Goal: Task Accomplishment & Management: Complete application form

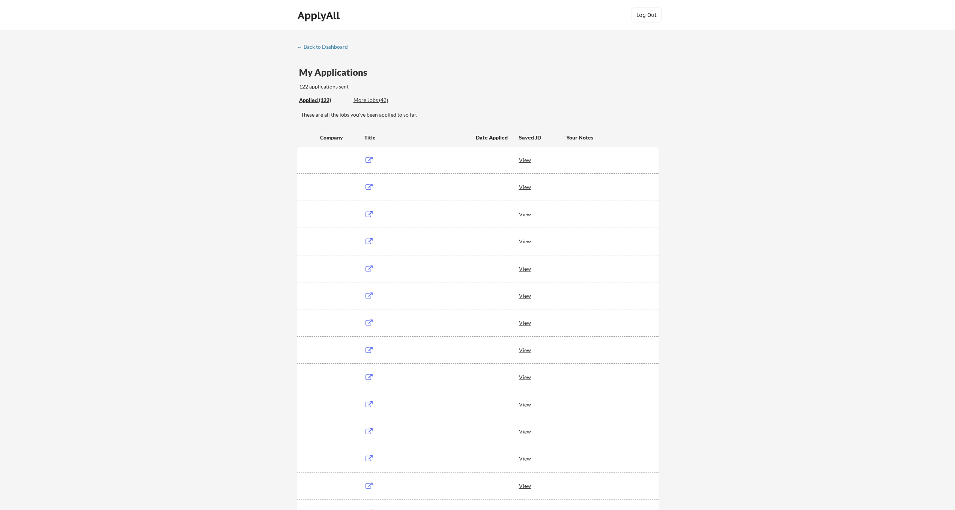
click at [323, 49] on div "← Back to Dashboard" at bounding box center [325, 46] width 56 height 5
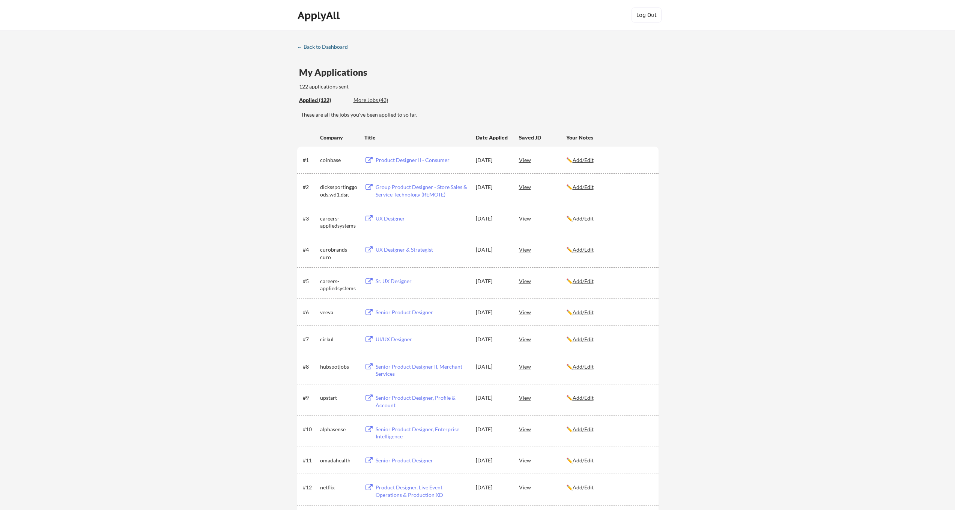
click at [325, 47] on div "← Back to Dashboard" at bounding box center [325, 46] width 56 height 5
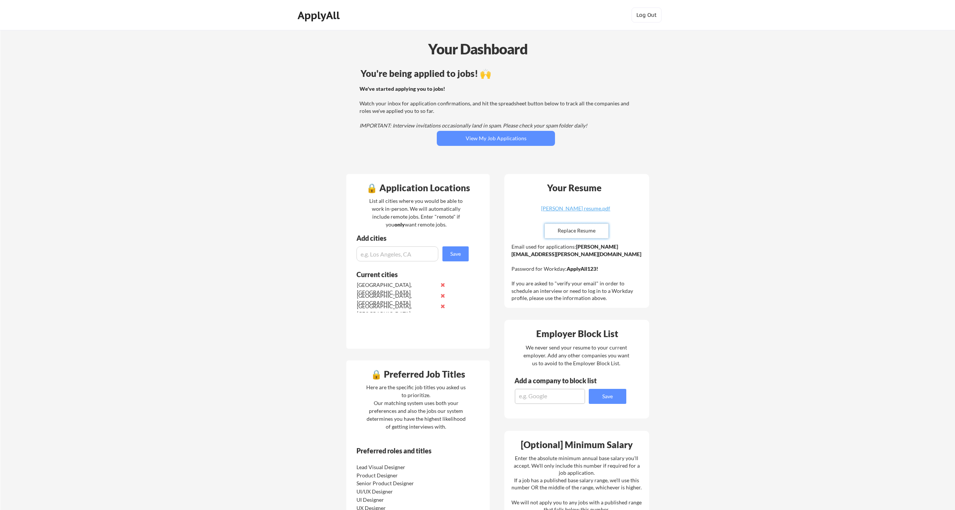
click at [577, 232] on input "file" at bounding box center [576, 231] width 63 height 14
type input "C:\fakepath\UI:UX_Resume_Fultineer_SEPT2025.pdf"
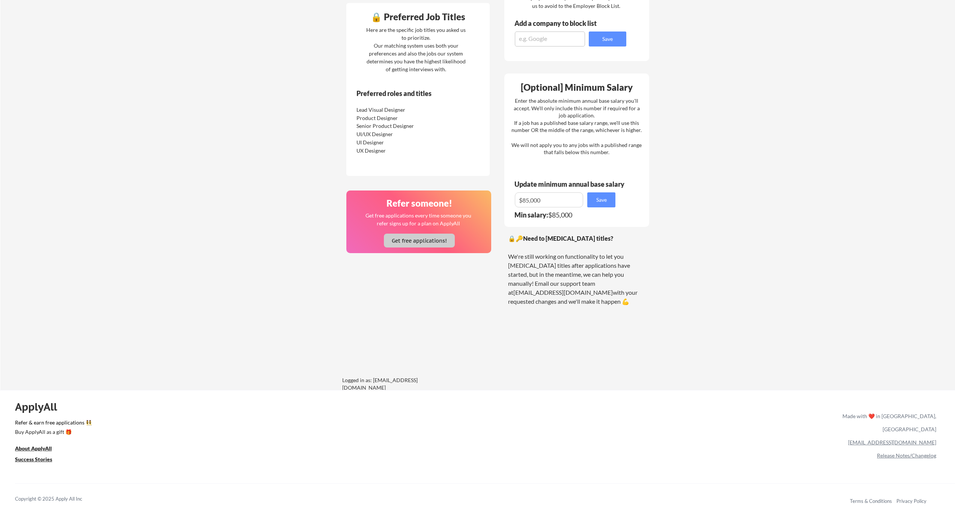
click at [409, 240] on button "Get free applications!" at bounding box center [419, 241] width 71 height 14
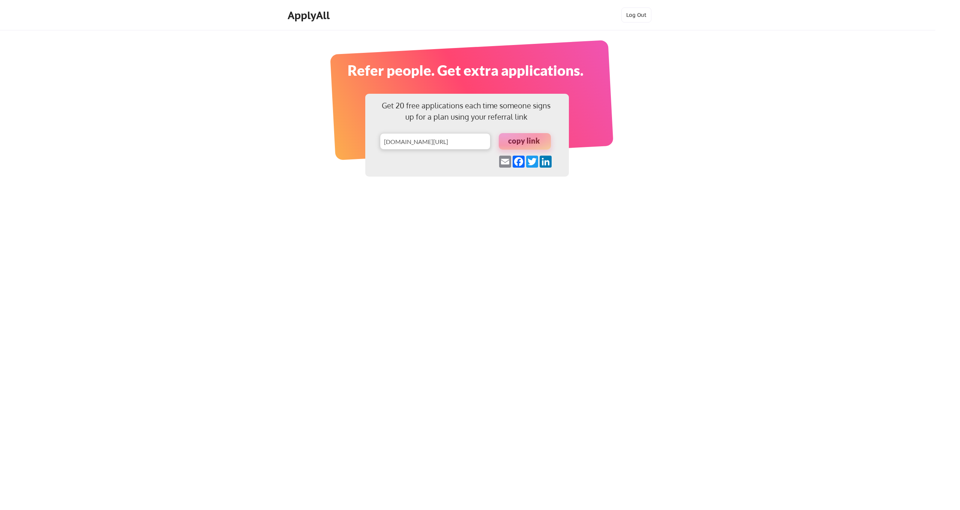
click at [523, 140] on div at bounding box center [525, 141] width 52 height 17
